Goal: Navigation & Orientation: Find specific page/section

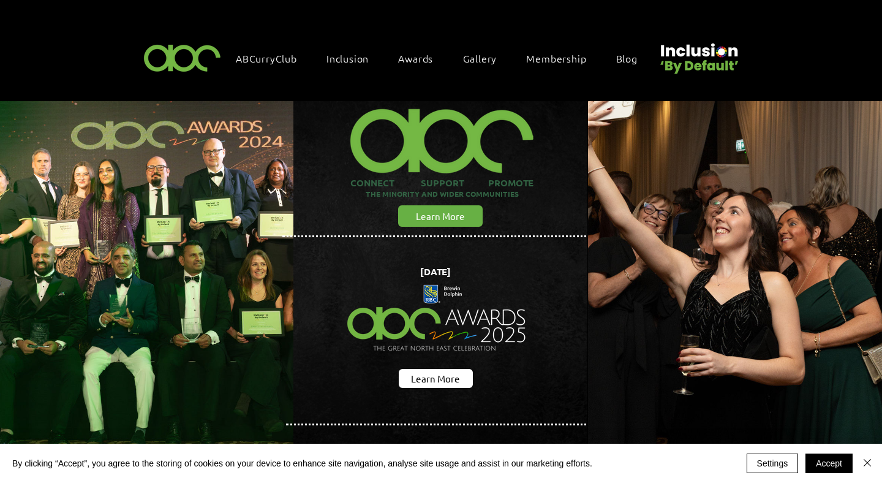
click at [710, 53] on img at bounding box center [698, 54] width 85 height 42
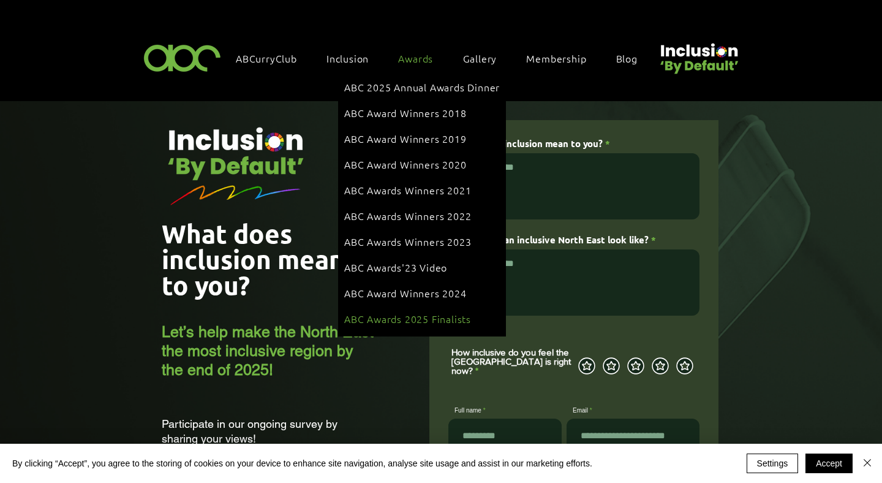
click at [378, 312] on span "ABC Awards 2025 Finalists" at bounding box center [407, 318] width 127 height 13
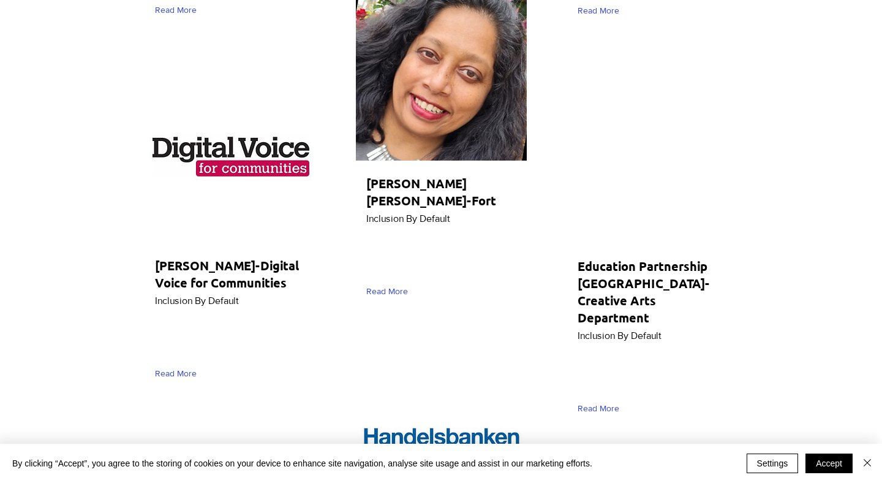
scroll to position [5414, 0]
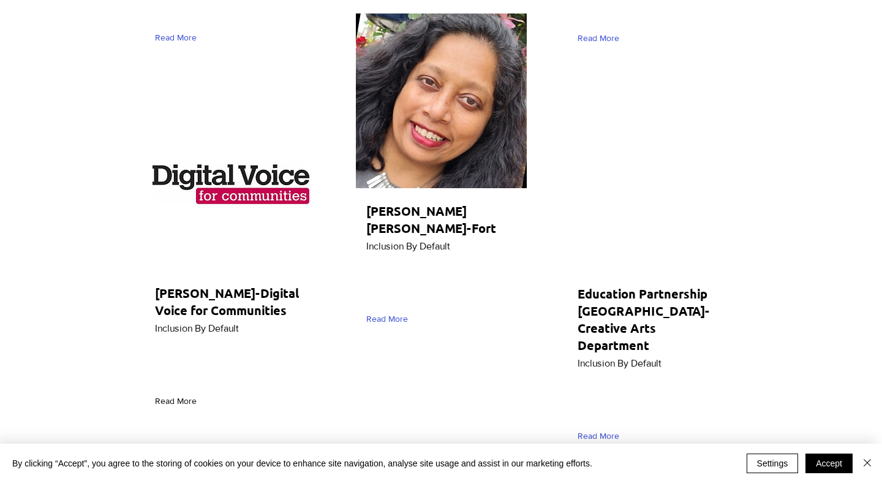
click at [178, 395] on span "Read More" at bounding box center [176, 401] width 42 height 12
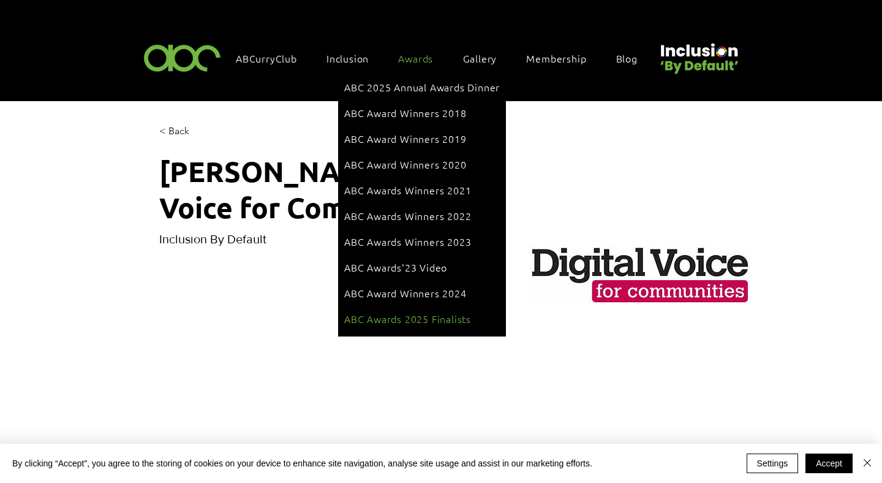
click at [390, 312] on span "ABC Awards 2025 Finalists" at bounding box center [407, 318] width 127 height 13
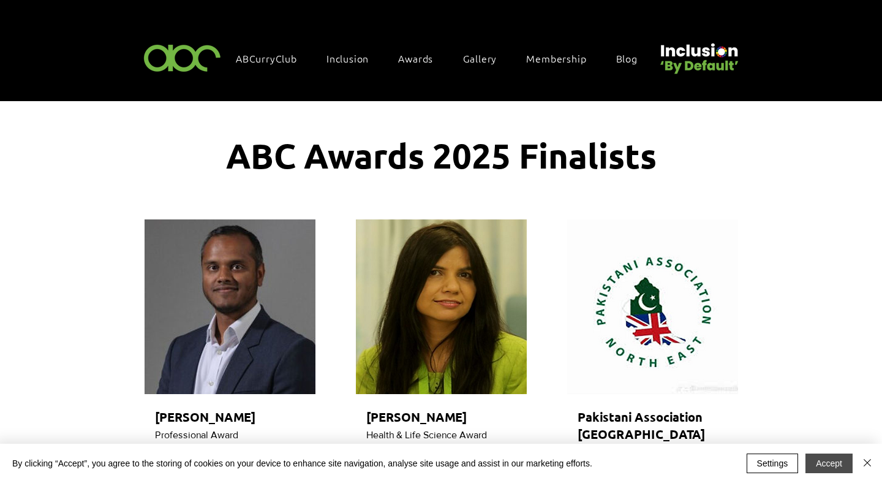
click at [810, 460] on button "Accept" at bounding box center [828, 463] width 47 height 20
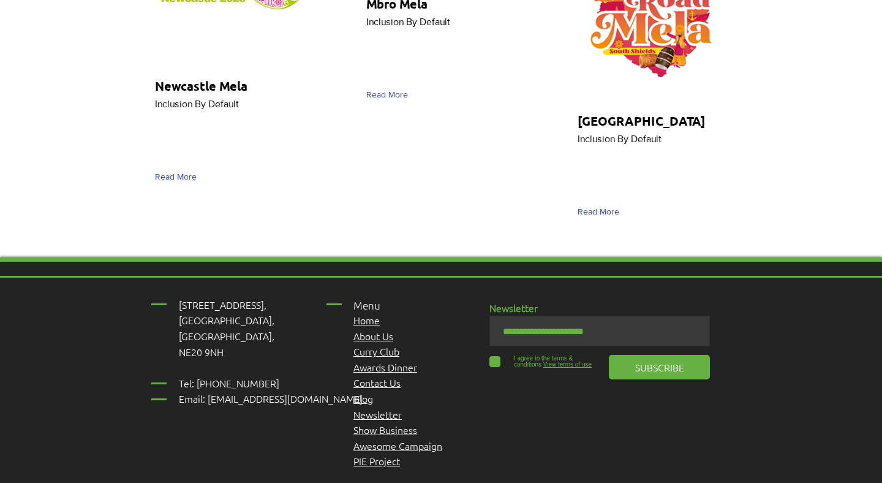
scroll to position [6698, 0]
